Goal: Find specific page/section: Find specific page/section

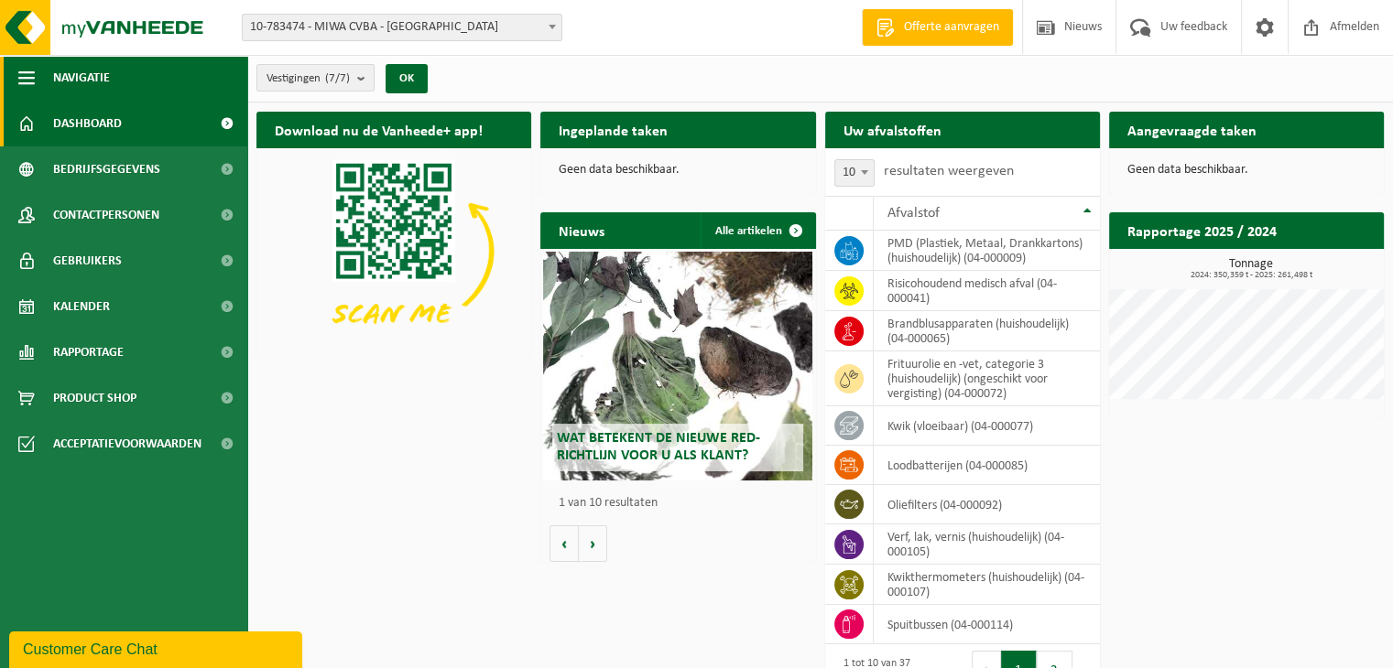
click at [28, 89] on span "button" at bounding box center [26, 78] width 16 height 46
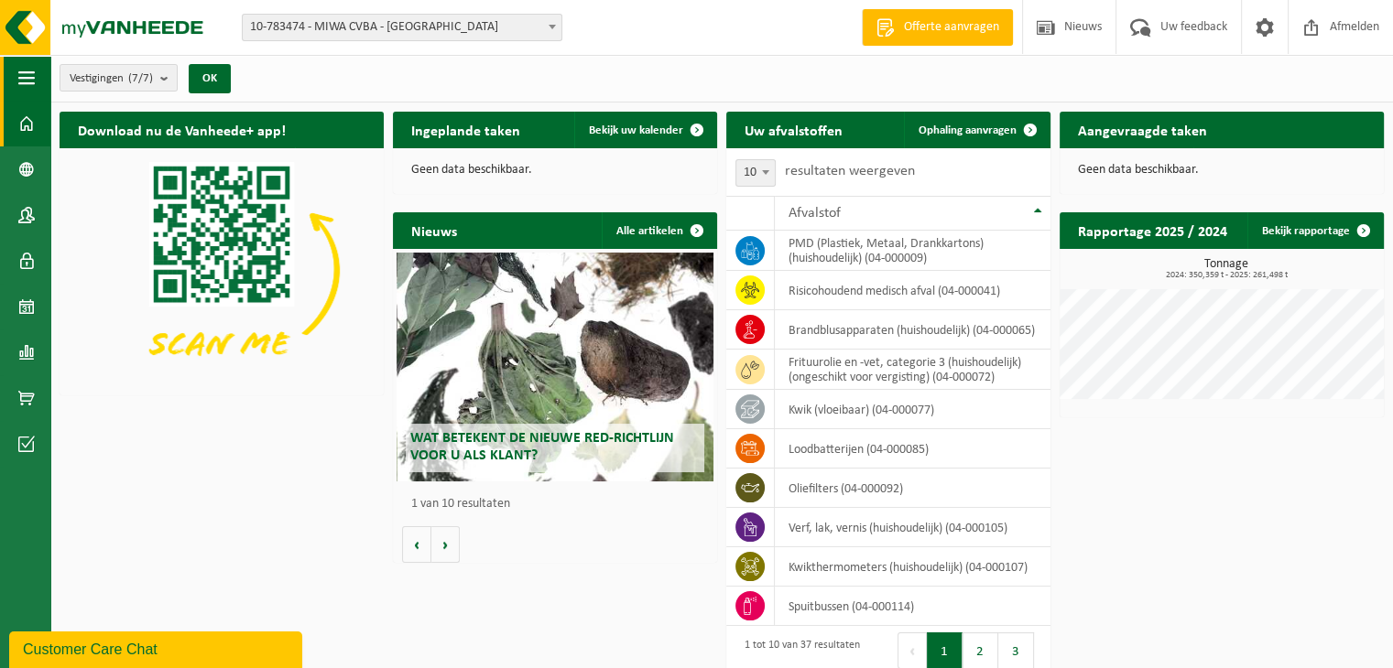
click at [28, 89] on span "button" at bounding box center [26, 78] width 16 height 46
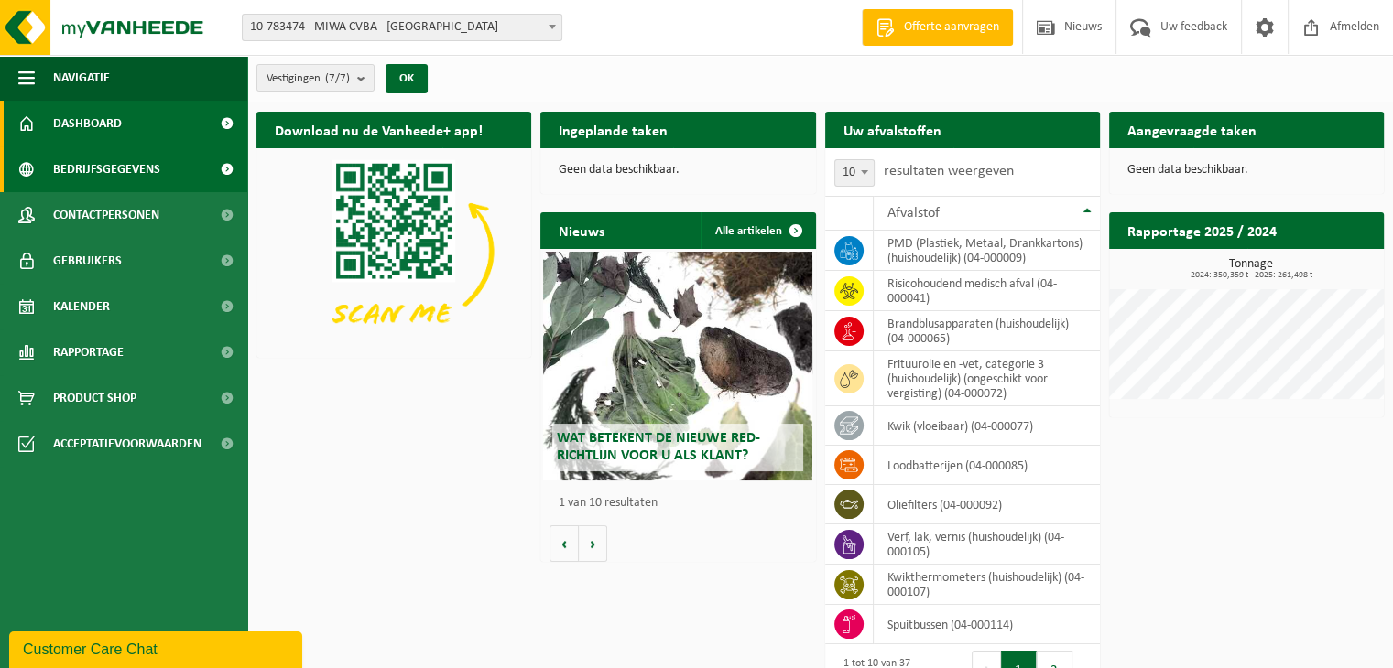
click at [132, 168] on span "Bedrijfsgegevens" at bounding box center [106, 170] width 107 height 46
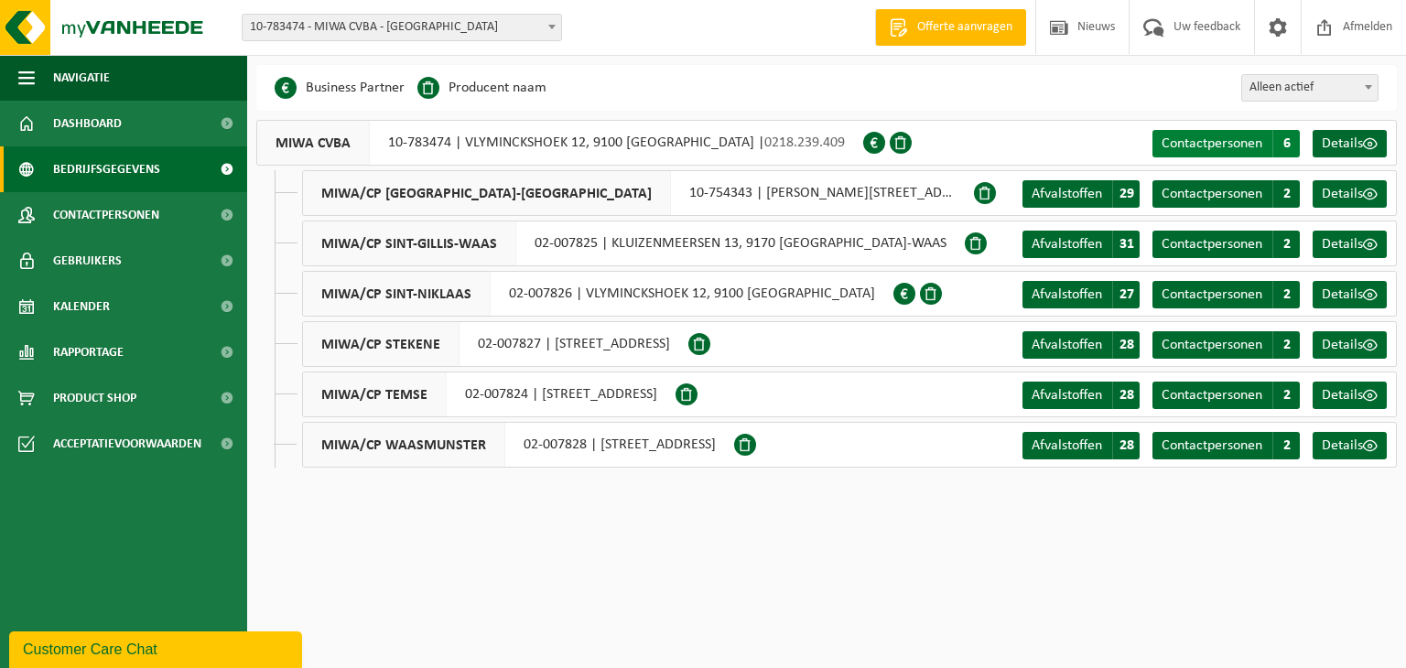
click at [1220, 151] on span "Contactpersonen" at bounding box center [1212, 143] width 101 height 15
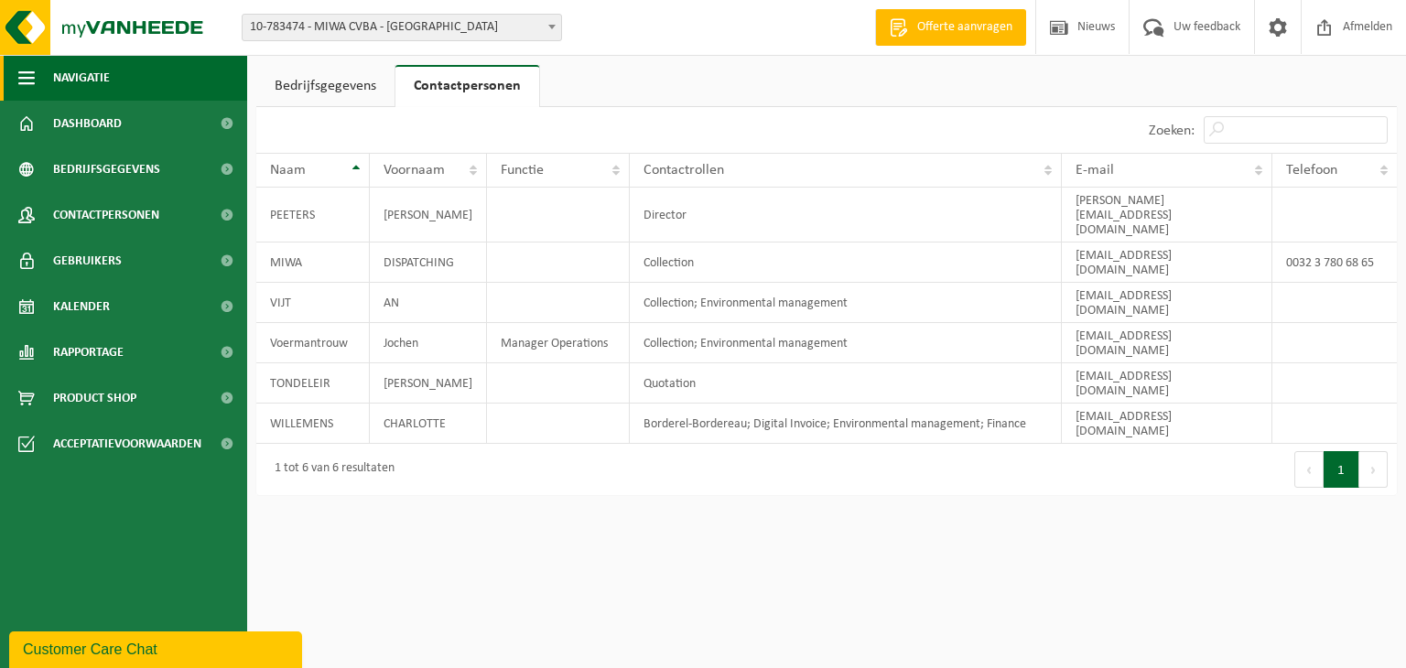
click at [84, 78] on span "Navigatie" at bounding box center [81, 78] width 57 height 46
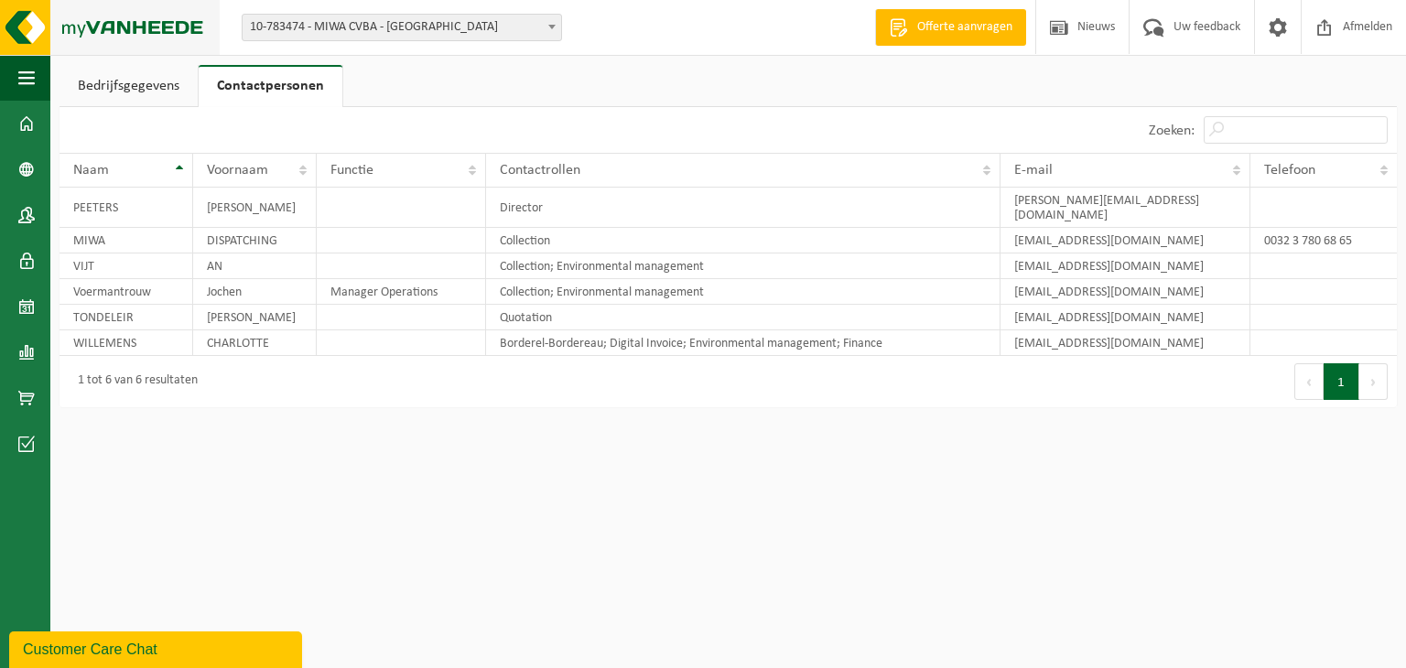
click at [182, 27] on img at bounding box center [110, 27] width 220 height 55
